Goal: Task Accomplishment & Management: Manage account settings

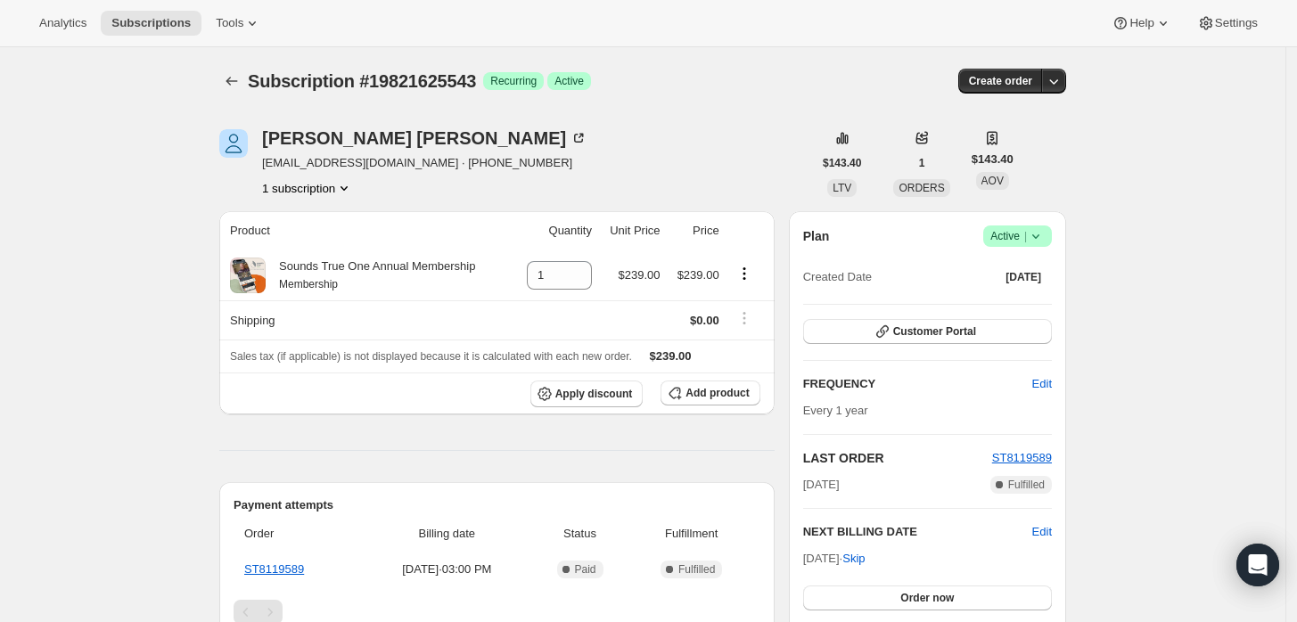
click at [1038, 235] on icon at bounding box center [1035, 236] width 7 height 4
click at [1009, 303] on span "Cancel subscription" at bounding box center [1023, 300] width 101 height 13
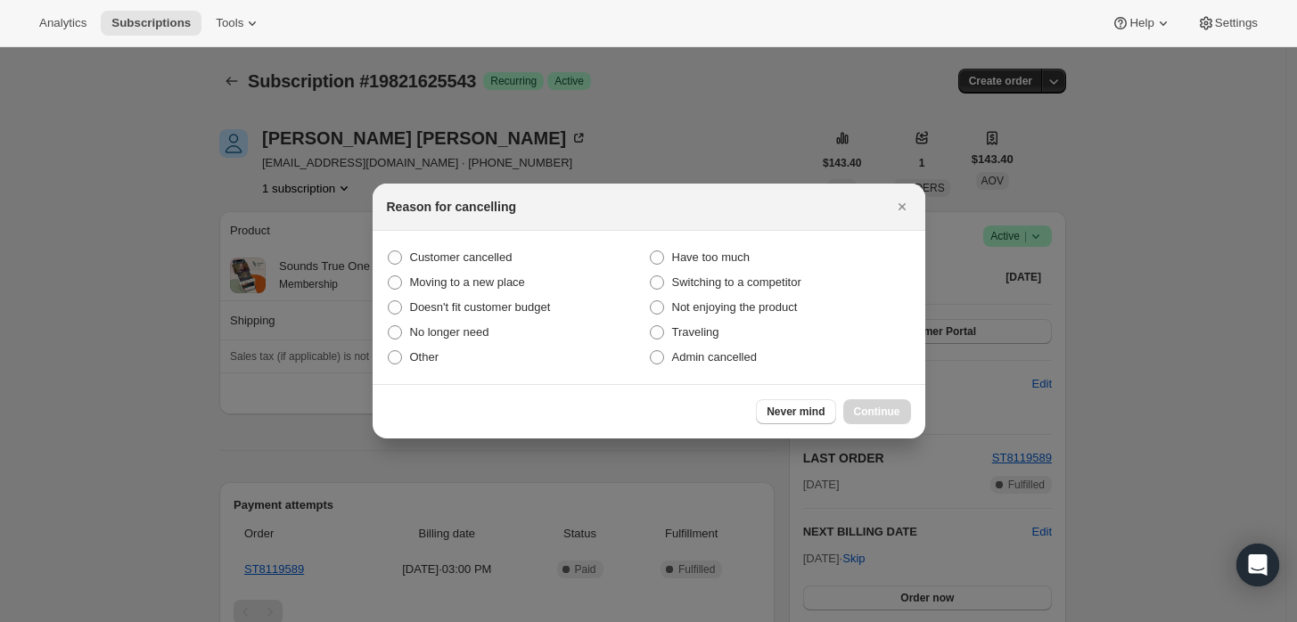
drag, startPoint x: 746, startPoint y: 366, endPoint x: 749, endPoint y: 380, distance: 13.6
click at [744, 366] on label "Admin cancelled" at bounding box center [780, 357] width 262 height 25
click at [699, 357] on span "Admin cancelled" at bounding box center [714, 356] width 85 height 13
click at [650, 351] on input "Admin cancelled" at bounding box center [650, 350] width 1 height 1
radio input "true"
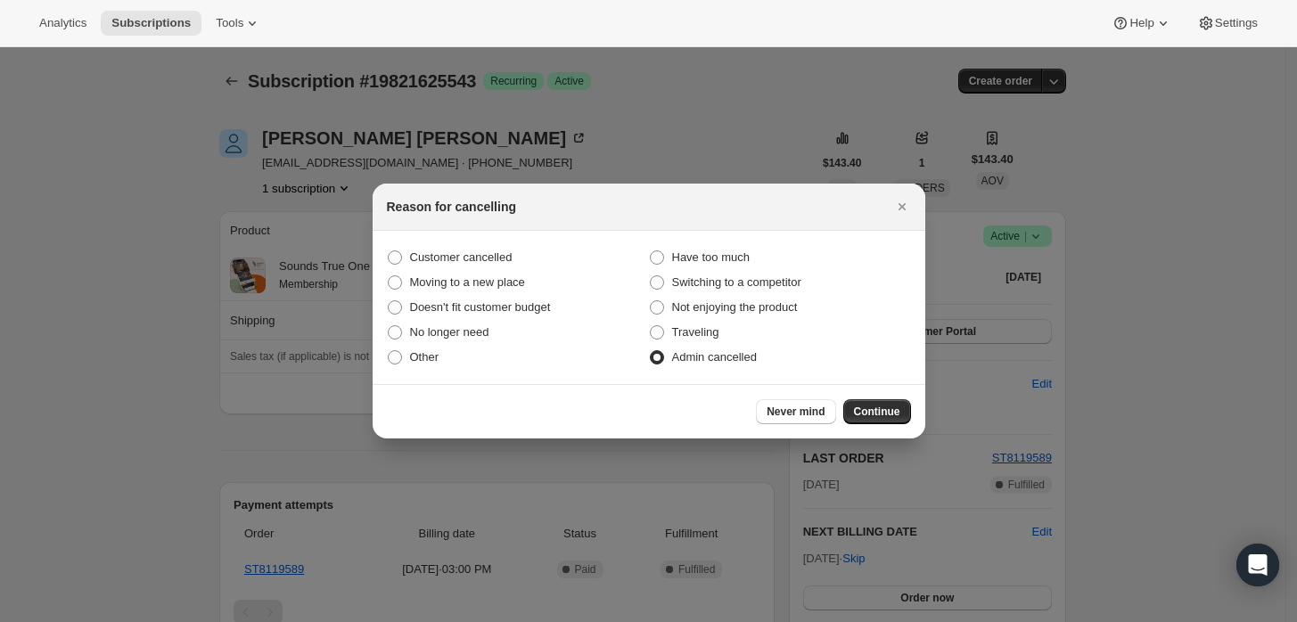
click at [870, 408] on span "Continue" at bounding box center [877, 412] width 46 height 14
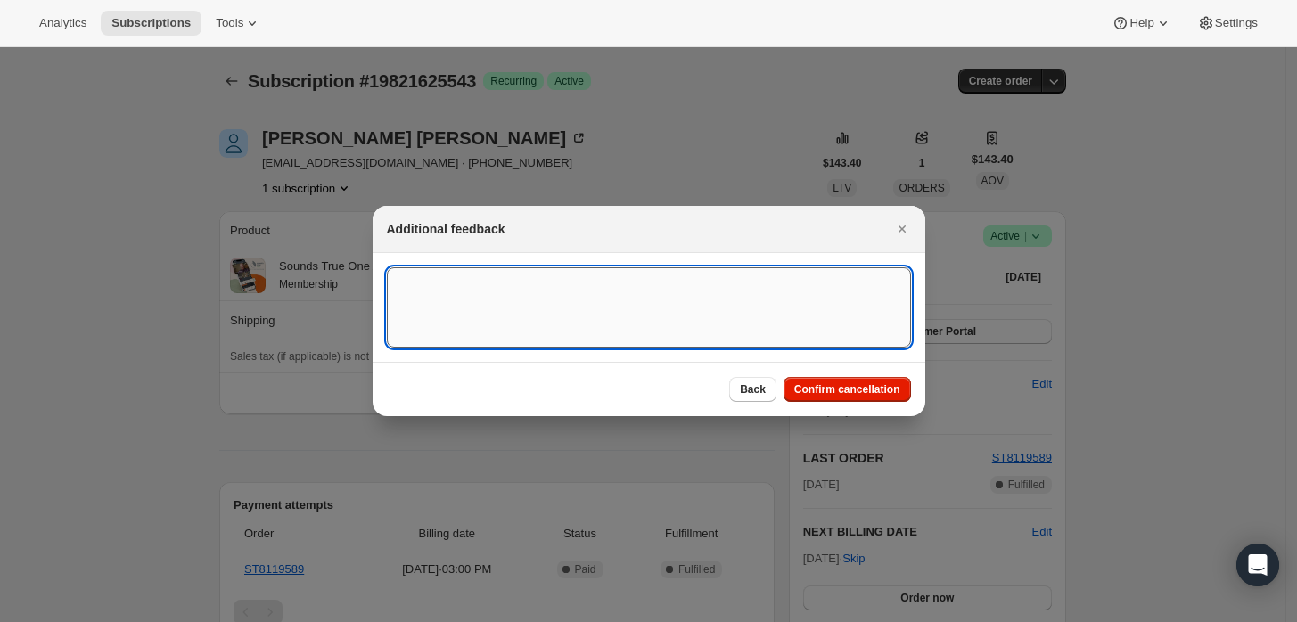
click at [612, 320] on textarea ":rbj:" at bounding box center [649, 307] width 524 height 80
type textarea "Customer requested cancellation and refund."
click at [815, 388] on span "Confirm cancellation" at bounding box center [847, 389] width 106 height 14
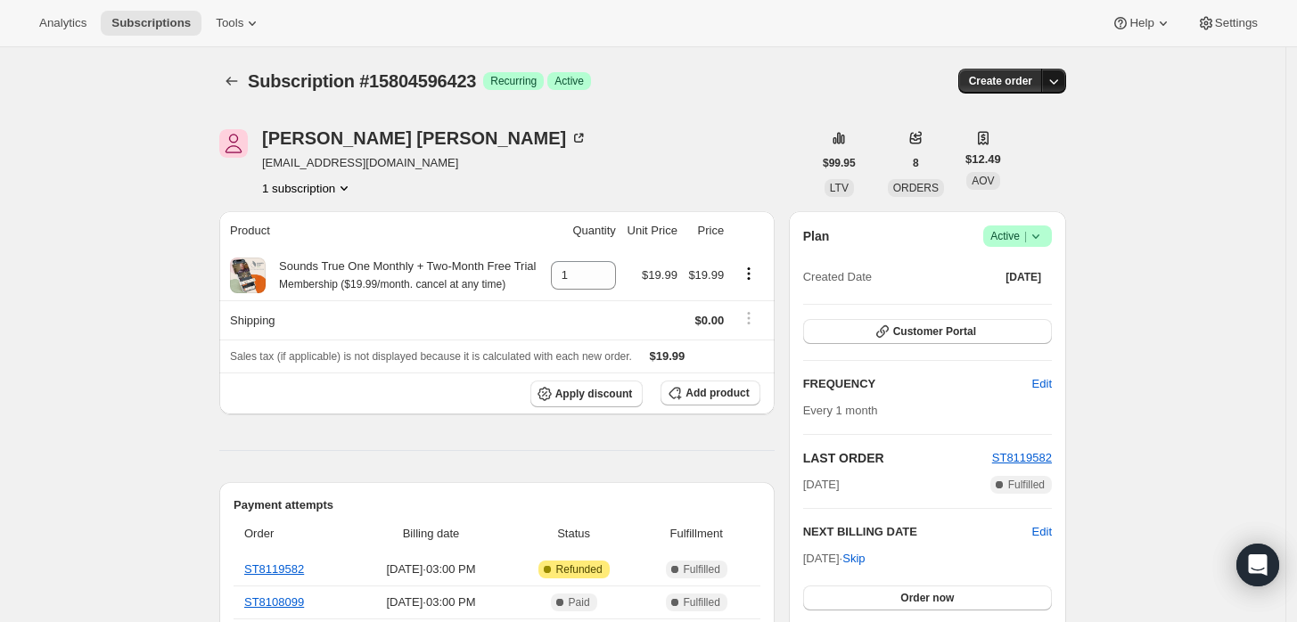
click at [1055, 89] on icon "button" at bounding box center [1053, 81] width 18 height 18
drag, startPoint x: 1098, startPoint y: 120, endPoint x: 1092, endPoint y: 139, distance: 19.5
click at [1038, 233] on icon at bounding box center [1036, 236] width 18 height 18
click at [1030, 294] on span "Cancel subscription" at bounding box center [1023, 300] width 101 height 13
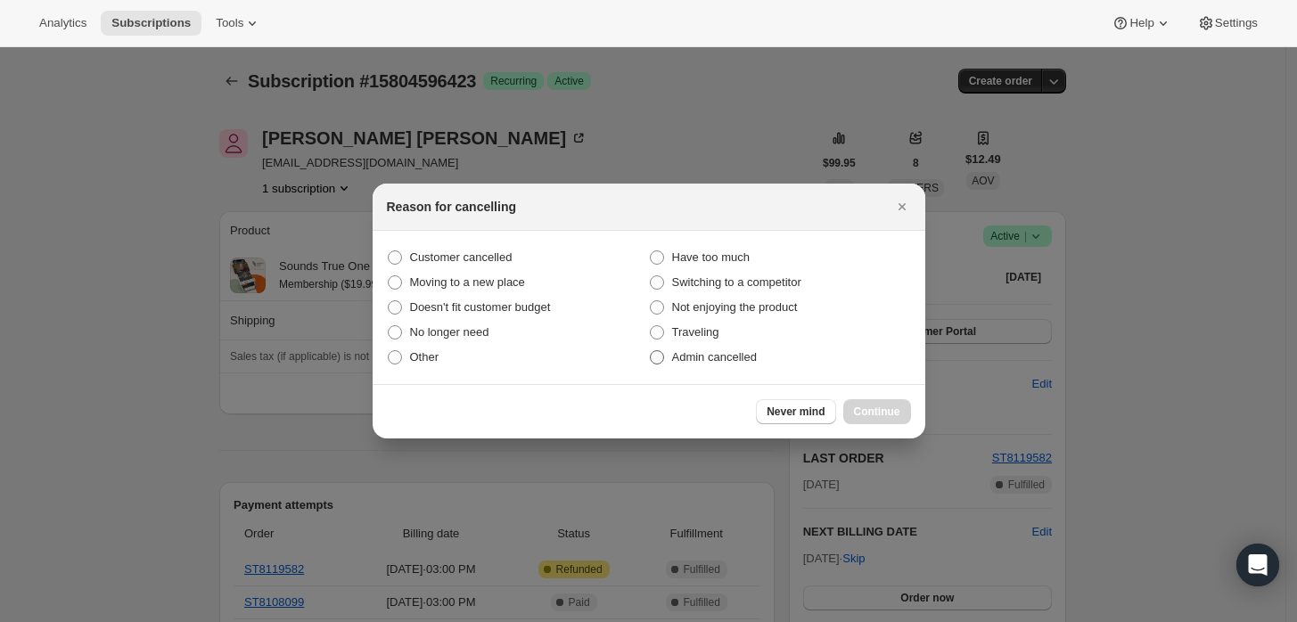
click at [693, 350] on span "Admin cancelled" at bounding box center [714, 356] width 85 height 13
click at [650, 350] on input "Admin cancelled" at bounding box center [650, 350] width 1 height 1
radio input "true"
click at [869, 411] on span "Continue" at bounding box center [877, 412] width 46 height 14
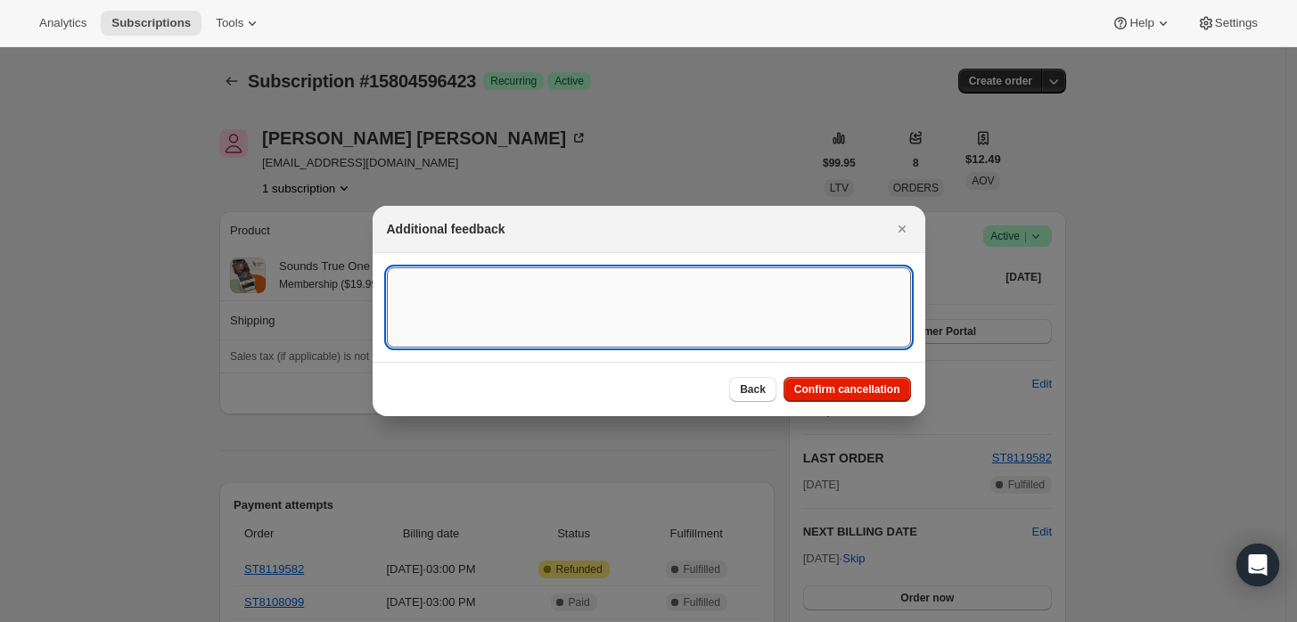
click at [585, 339] on textarea ":rbj:" at bounding box center [649, 307] width 524 height 80
type textarea "Customer requested cancellation and refund."
click at [820, 387] on span "Confirm cancellation" at bounding box center [847, 389] width 106 height 14
